Goal: Check status: Check status

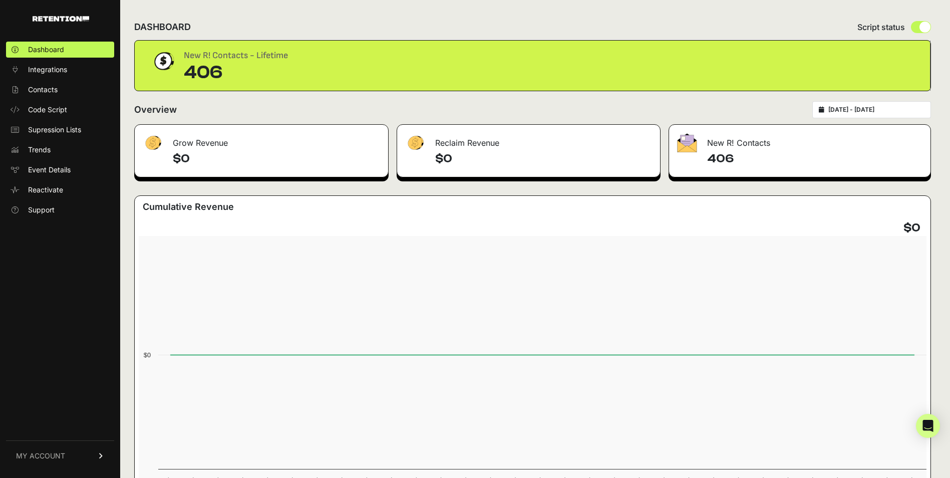
click at [764, 151] on h4 "406" at bounding box center [814, 159] width 215 height 16
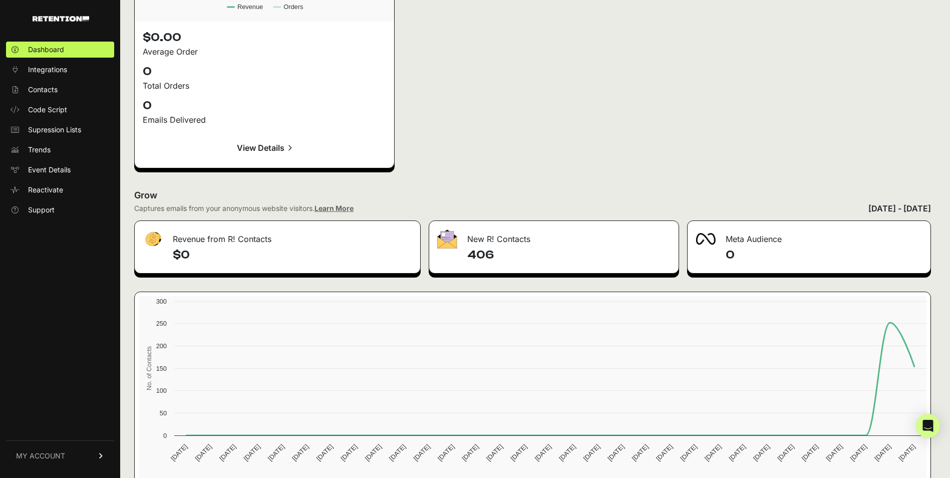
scroll to position [1441, 0]
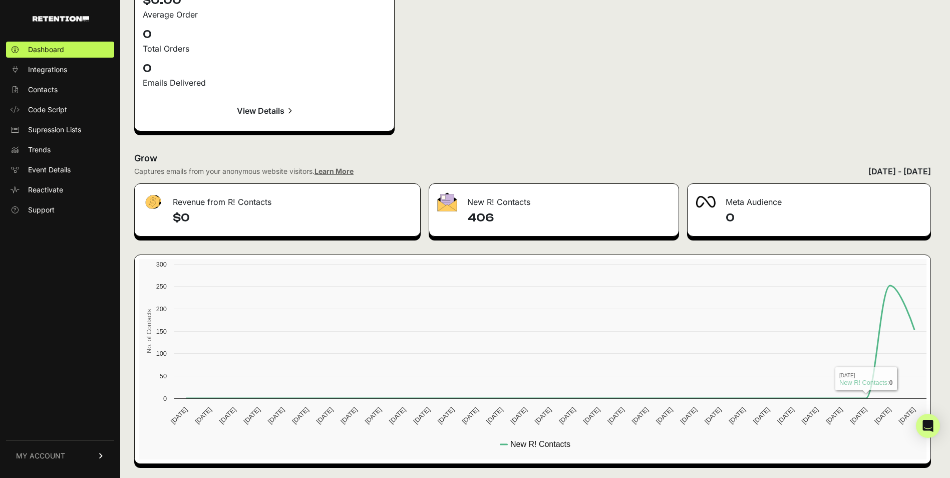
click at [745, 168] on div "Captures emails from your anonymous website visitors. Learn More [DATE] - [DATE]" at bounding box center [532, 171] width 797 height 12
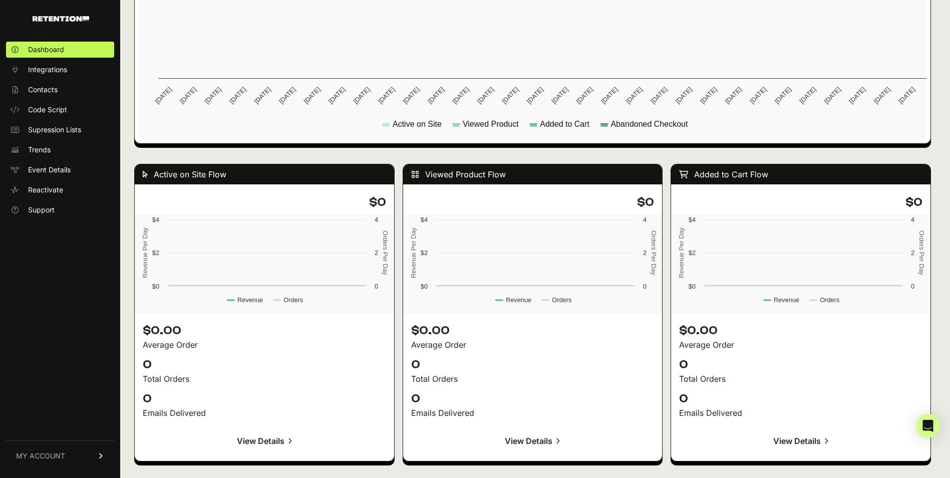
scroll to position [790, 0]
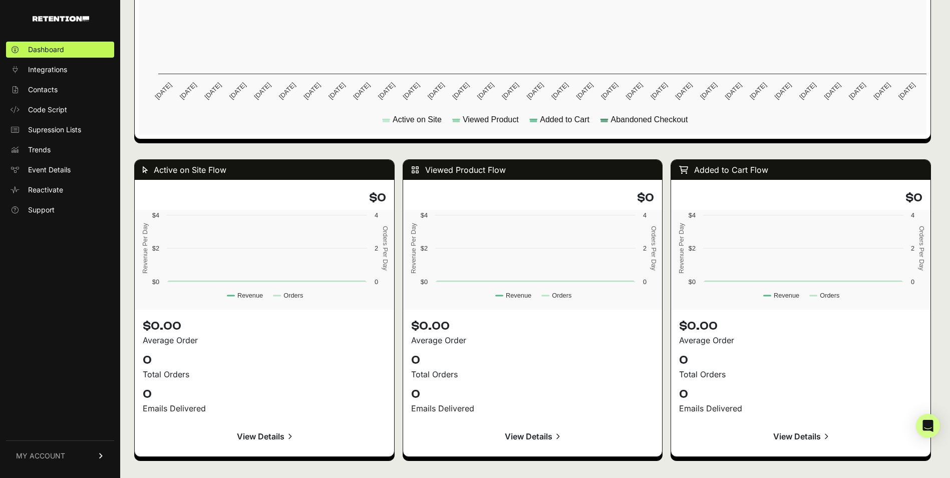
click at [670, 316] on div "Active on Site Flow $0 Created with Highcharts 12.3.0 Revenue Per Day Orders Pe…" at bounding box center [532, 470] width 797 height 643
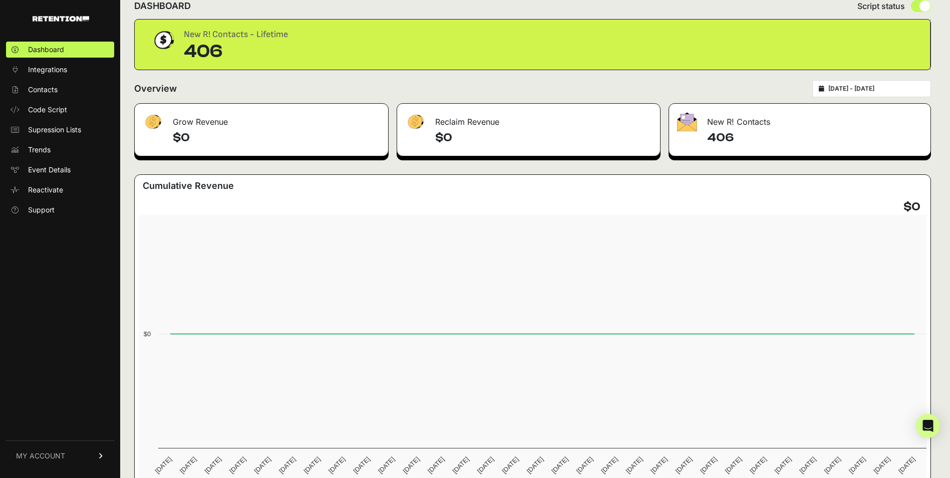
scroll to position [0, 0]
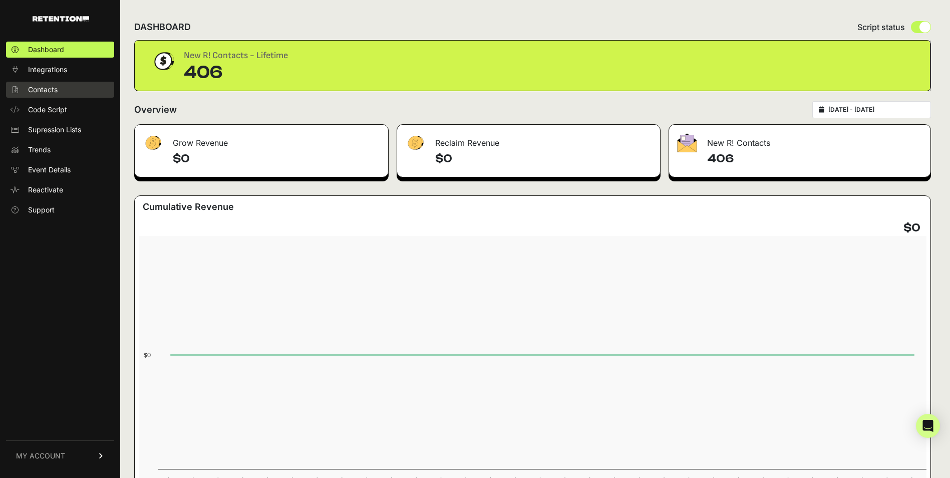
click at [64, 91] on link "Contacts" at bounding box center [60, 90] width 108 height 16
click at [438, 183] on div "Grow Revenue $0 Reclaim Revenue $0 New R! Contacts 406 Cumulative Revenue $0 Cr…" at bounding box center [532, 329] width 797 height 410
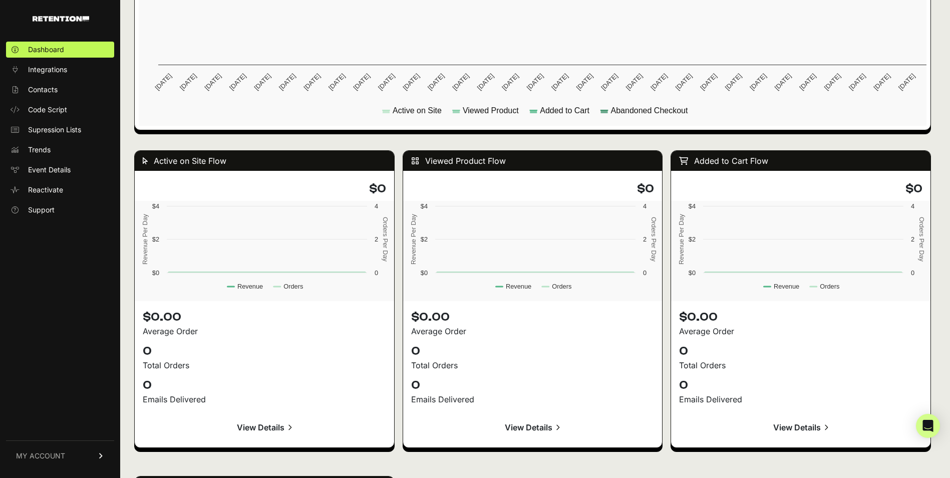
scroll to position [1002, 0]
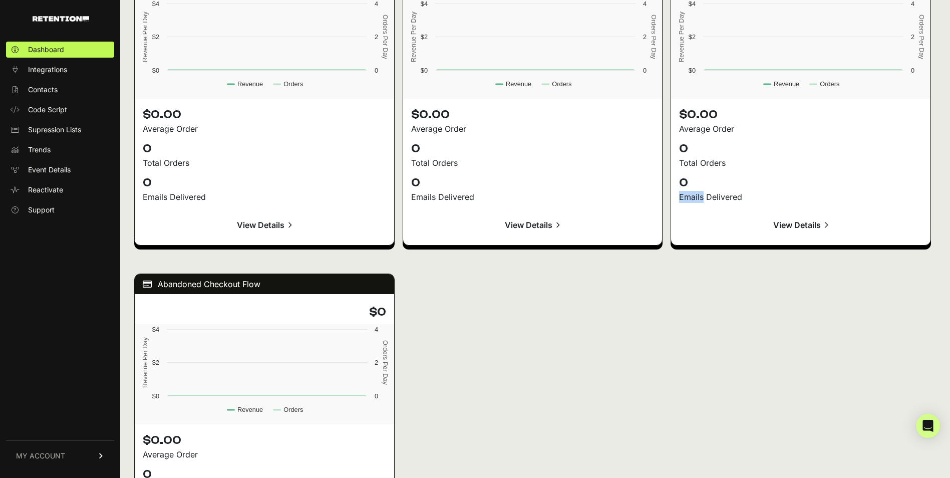
drag, startPoint x: 706, startPoint y: 196, endPoint x: 684, endPoint y: 197, distance: 21.6
click at [684, 197] on div "Emails Delivered" at bounding box center [800, 197] width 243 height 12
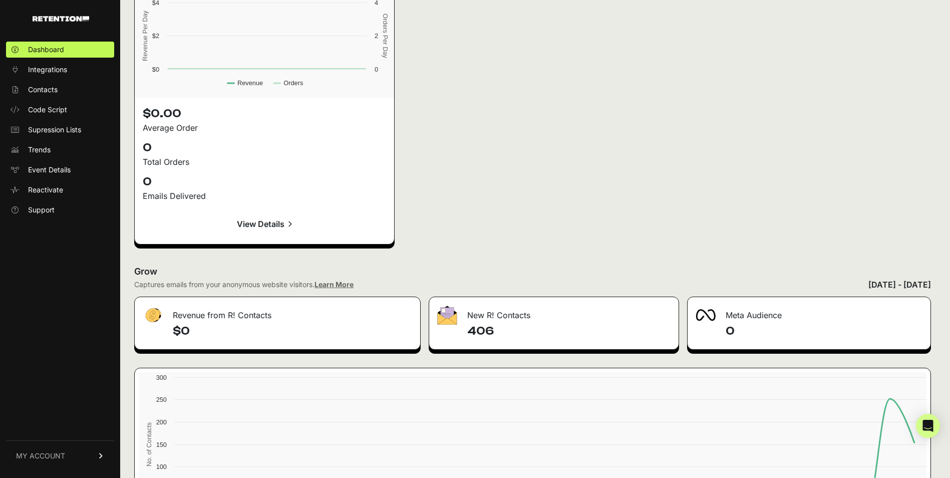
scroll to position [1402, 0]
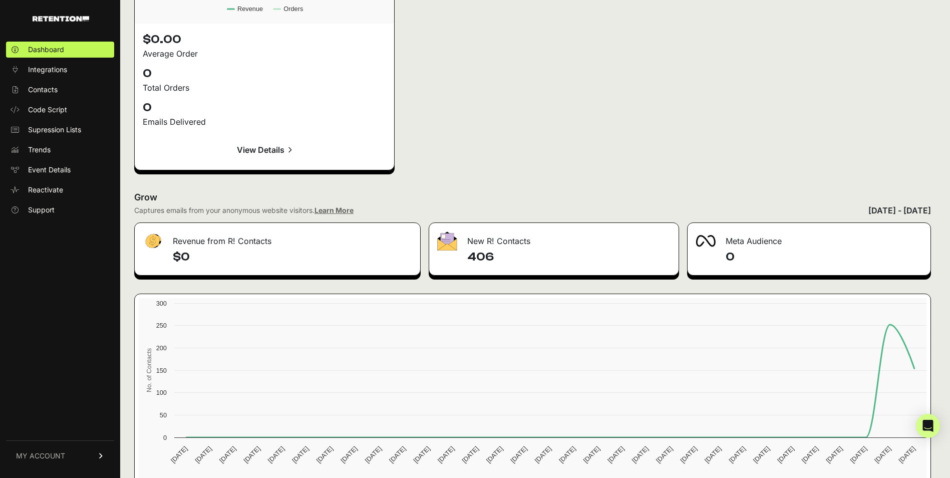
drag, startPoint x: 937, startPoint y: 208, endPoint x: 812, endPoint y: 212, distance: 124.8
drag, startPoint x: 812, startPoint y: 212, endPoint x: 788, endPoint y: 209, distance: 24.3
click at [788, 209] on div "Captures emails from your anonymous website visitors. Learn More [DATE] - [DATE]" at bounding box center [532, 210] width 797 height 12
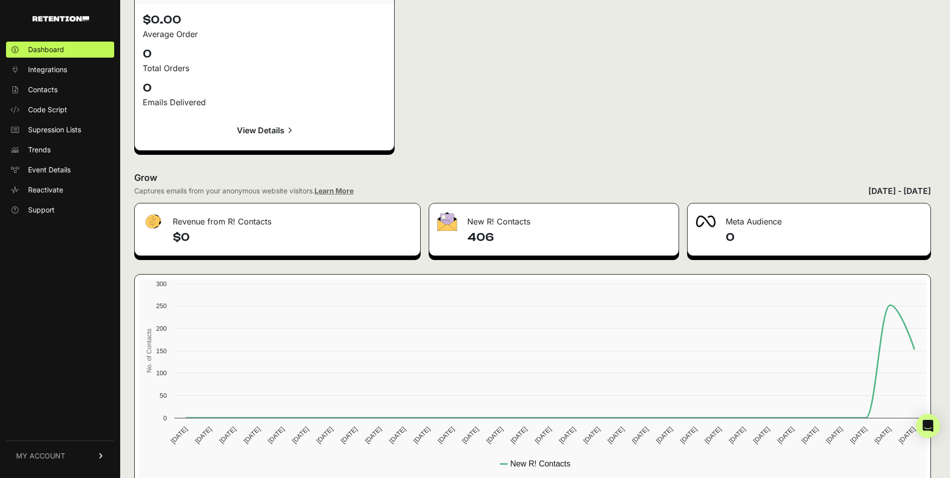
scroll to position [1441, 0]
